Goal: Transaction & Acquisition: Subscribe to service/newsletter

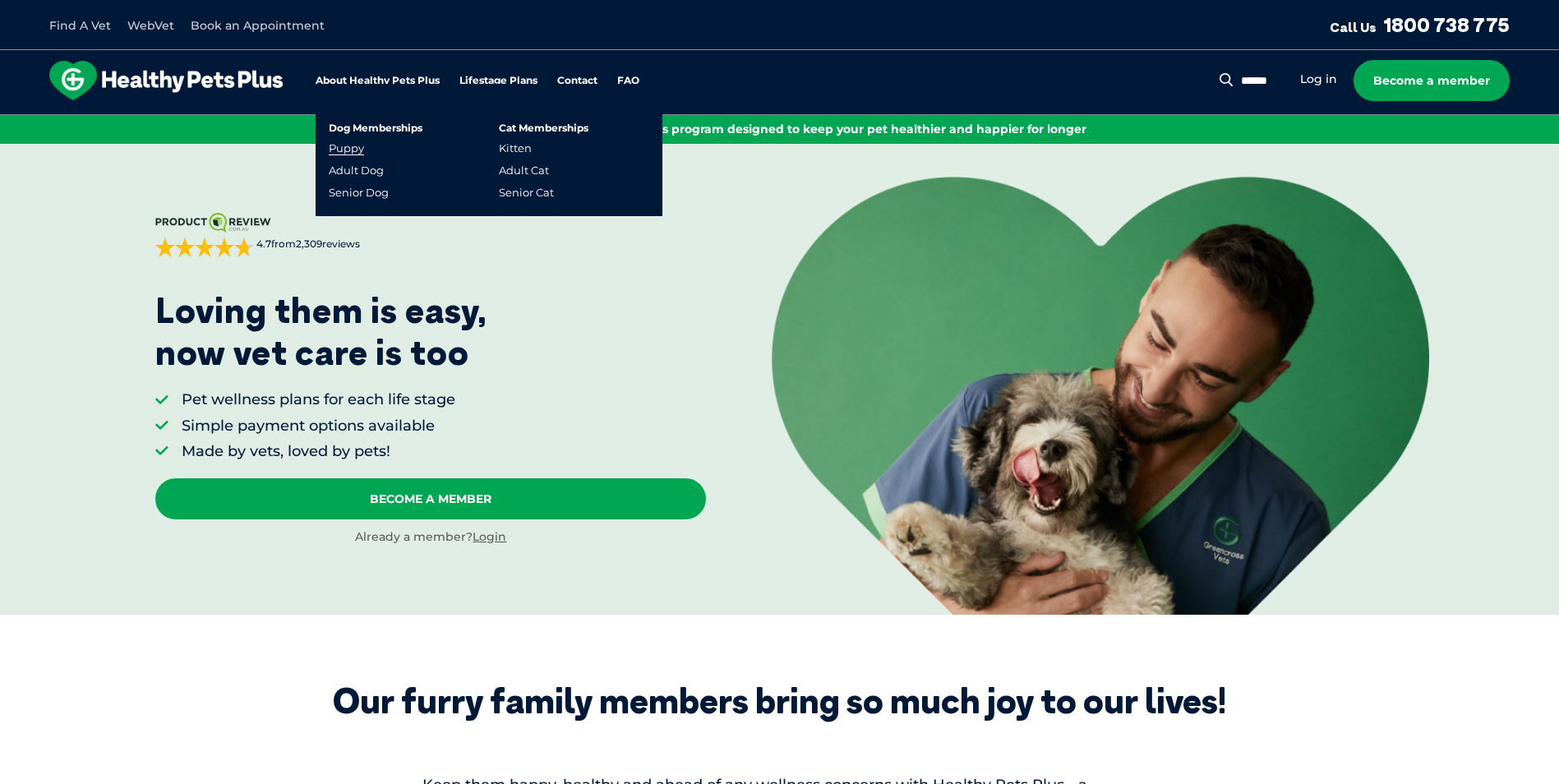
click at [347, 143] on link "Puppy" at bounding box center [346, 148] width 35 height 14
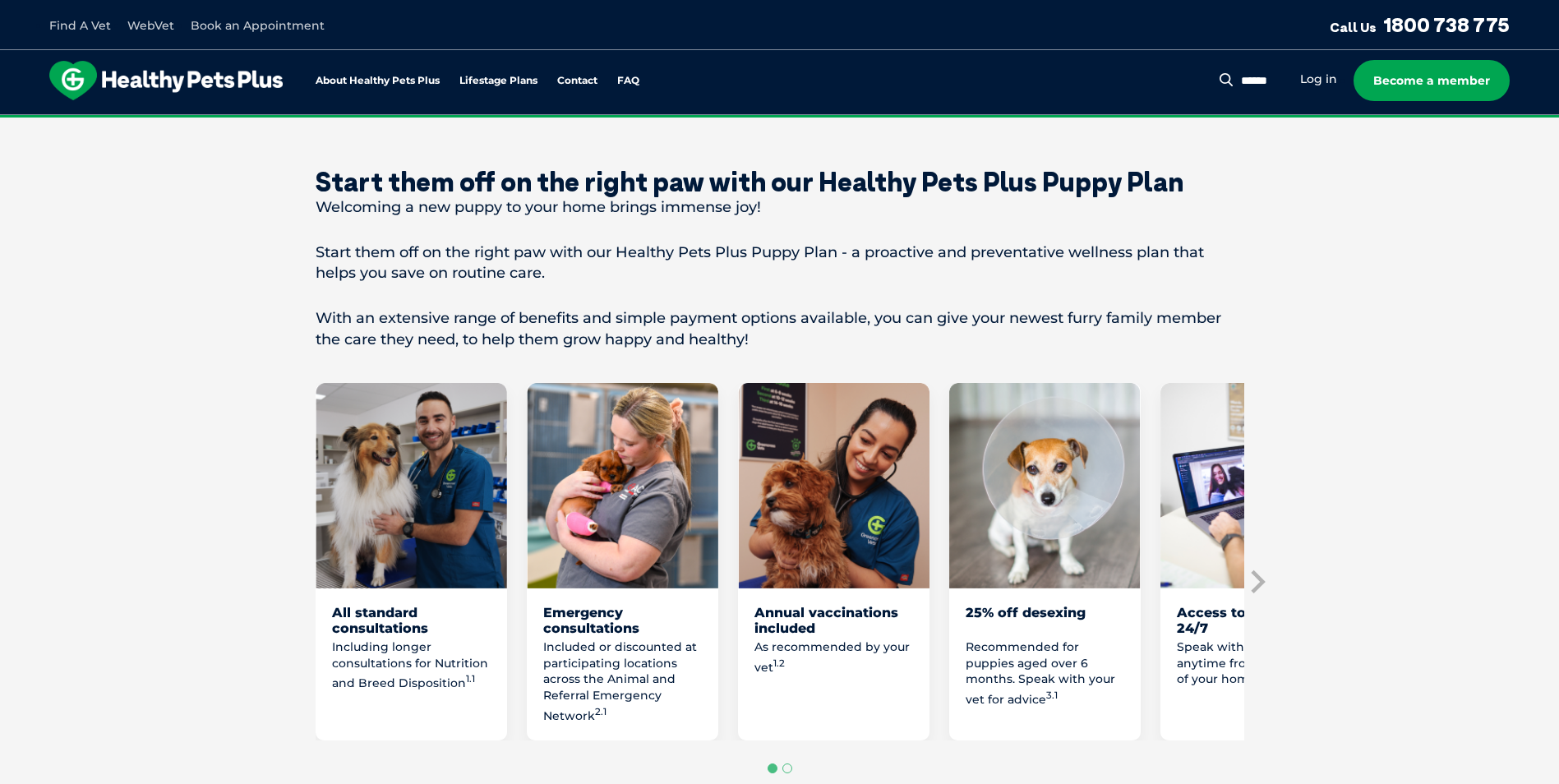
scroll to position [575, 0]
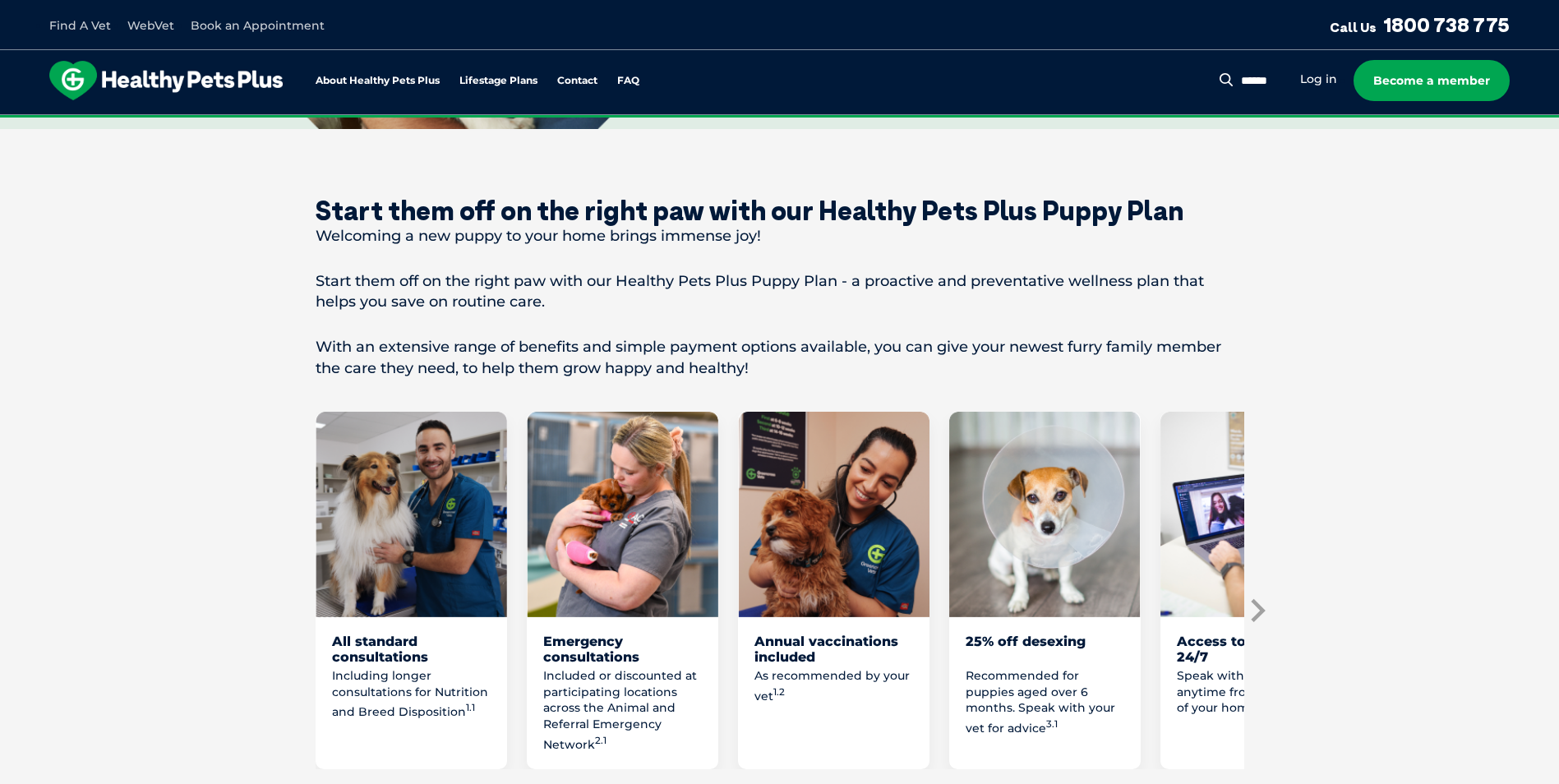
click at [1259, 622] on icon "Next slide" at bounding box center [1257, 610] width 14 height 23
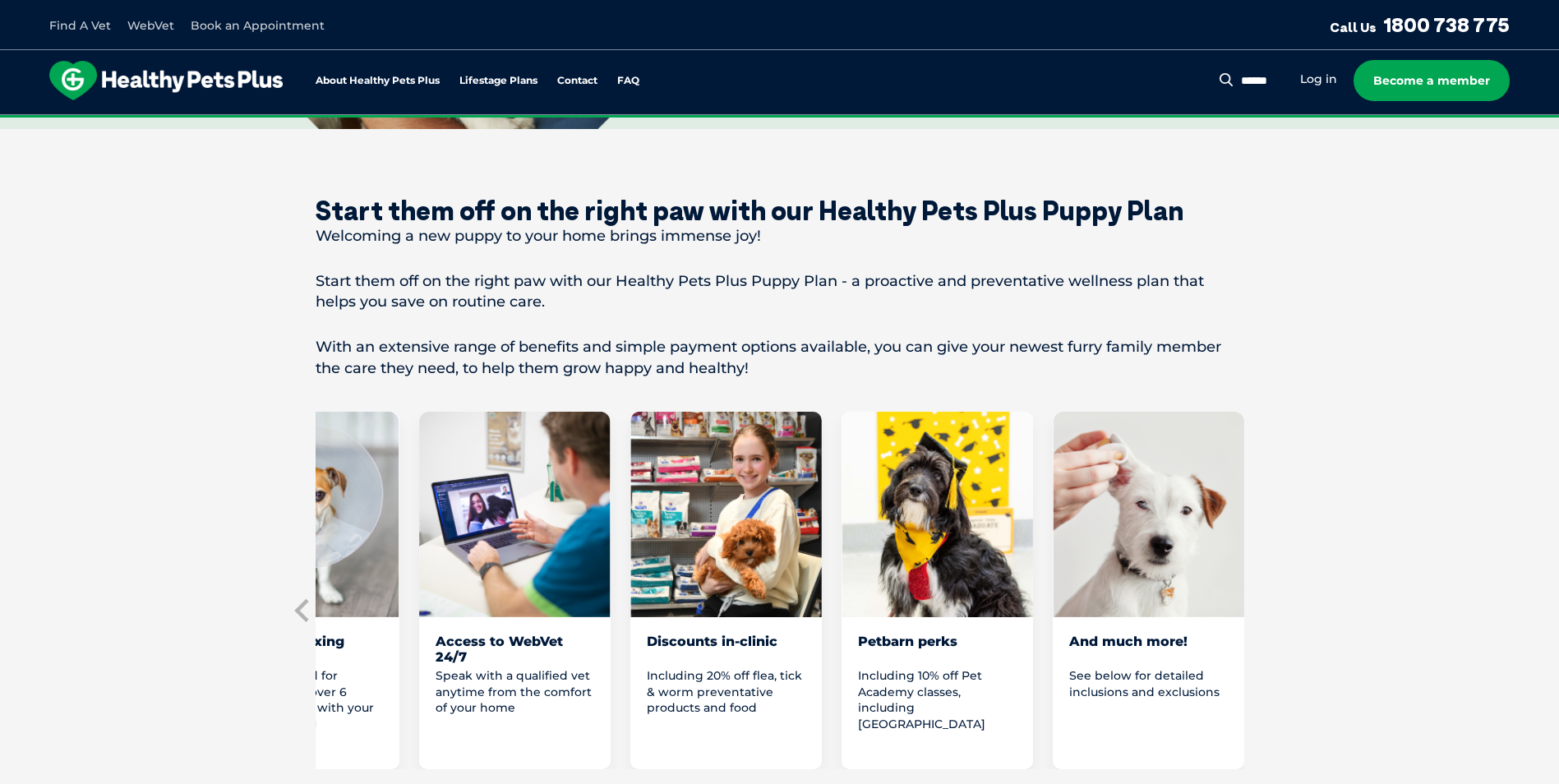
click at [1259, 630] on section "Start them off on the right paw with our Healthy Pets Plus Puppy Plan Welcoming…" at bounding box center [780, 536] width 1559 height 814
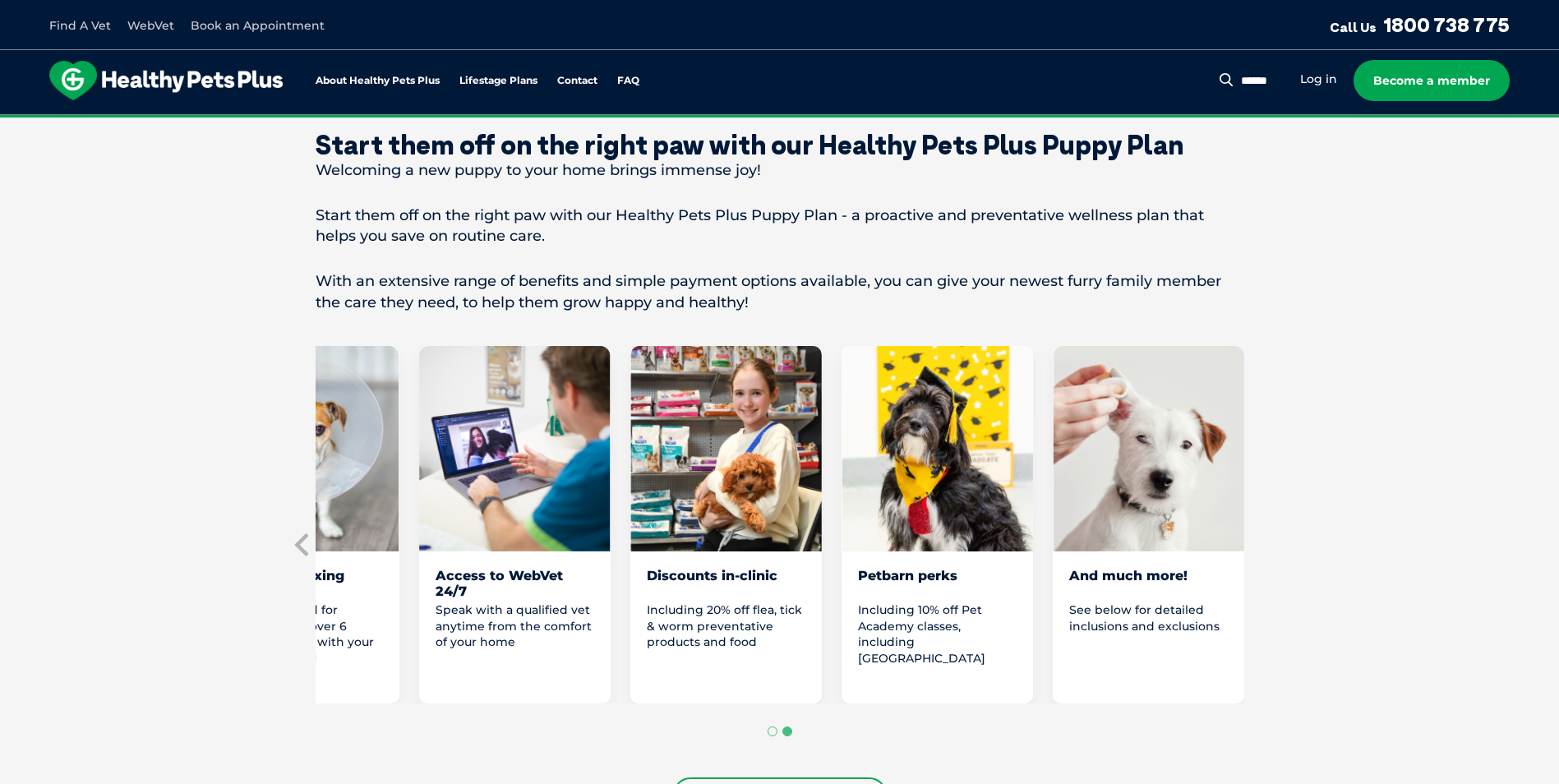
scroll to position [247, 0]
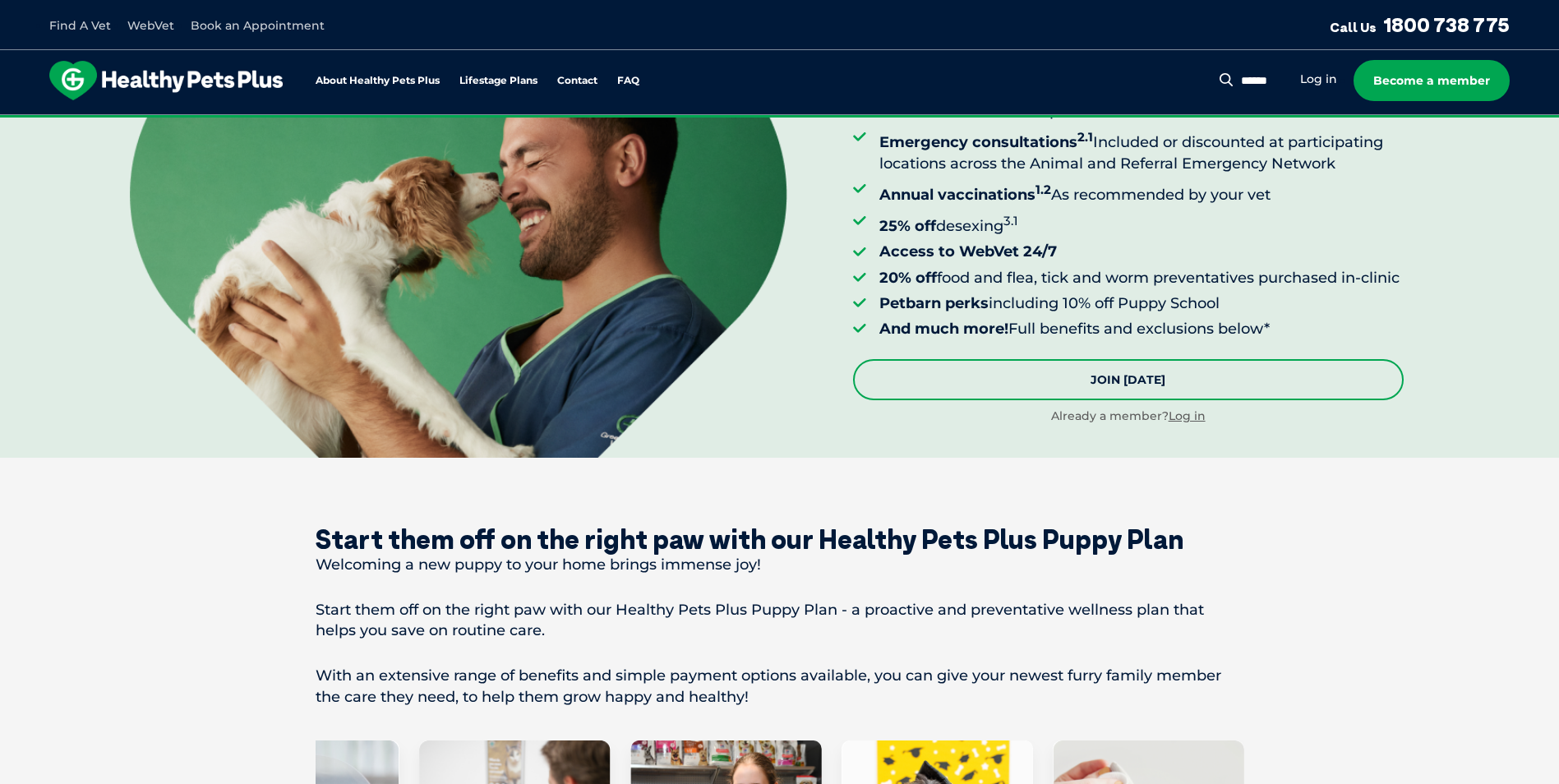
click at [1119, 399] on link "Join [DATE]" at bounding box center [1128, 379] width 551 height 41
